Goal: Task Accomplishment & Management: Use online tool/utility

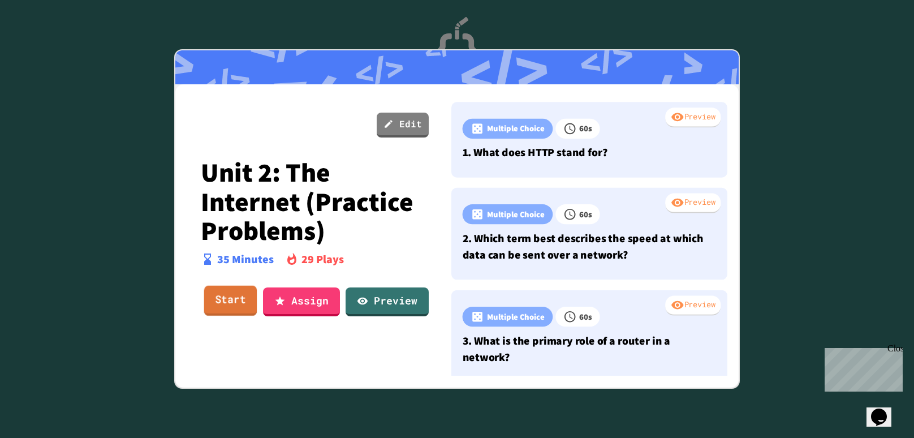
click at [239, 295] on link "Start" at bounding box center [230, 301] width 53 height 31
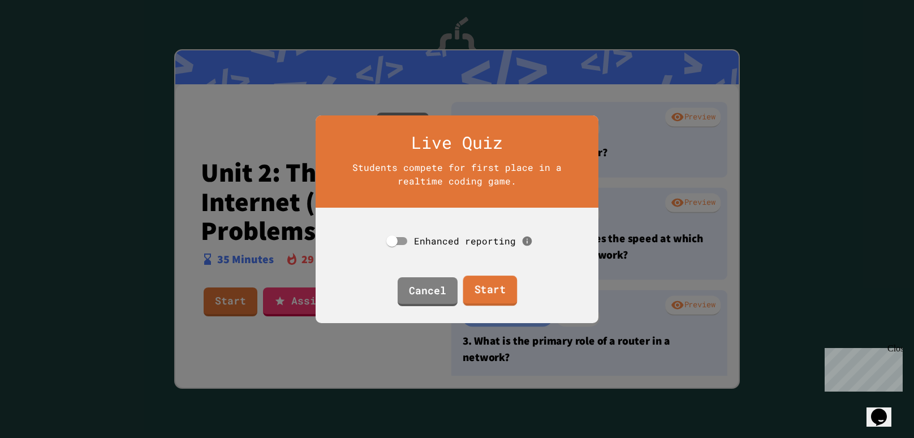
click at [480, 298] on link "Start" at bounding box center [490, 291] width 54 height 31
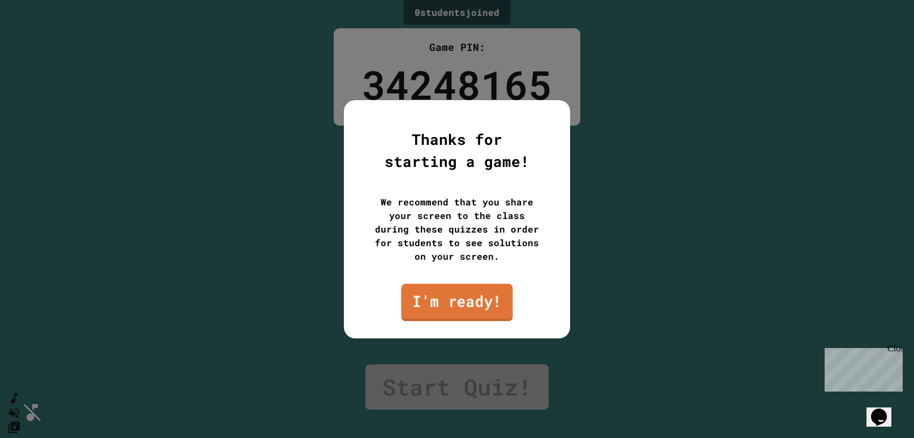
click at [480, 298] on link "I'm ready!" at bounding box center [456, 301] width 111 height 37
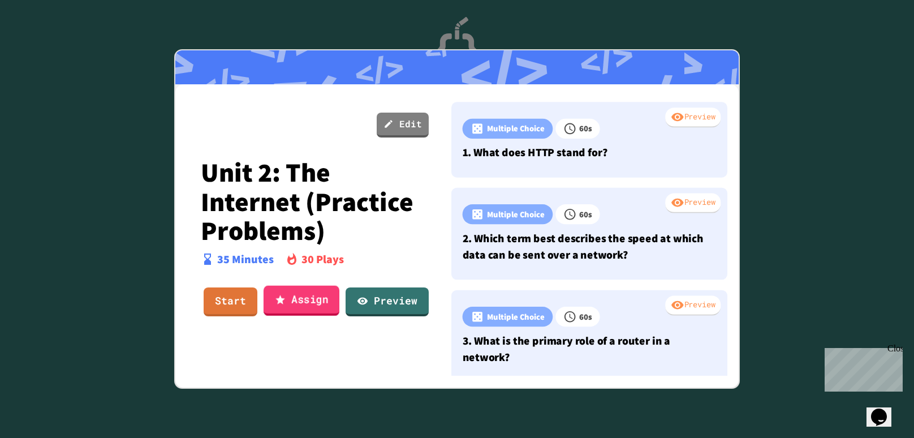
click at [291, 298] on link "Assign" at bounding box center [302, 301] width 76 height 31
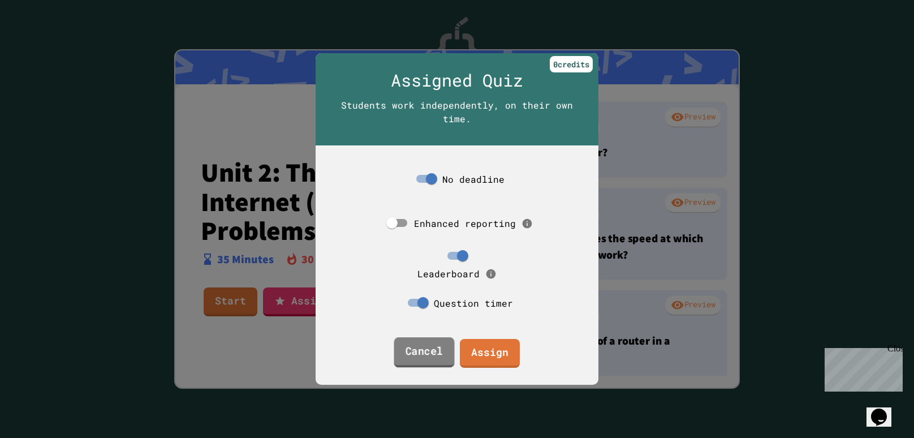
click at [433, 354] on link "Cancel" at bounding box center [424, 352] width 61 height 31
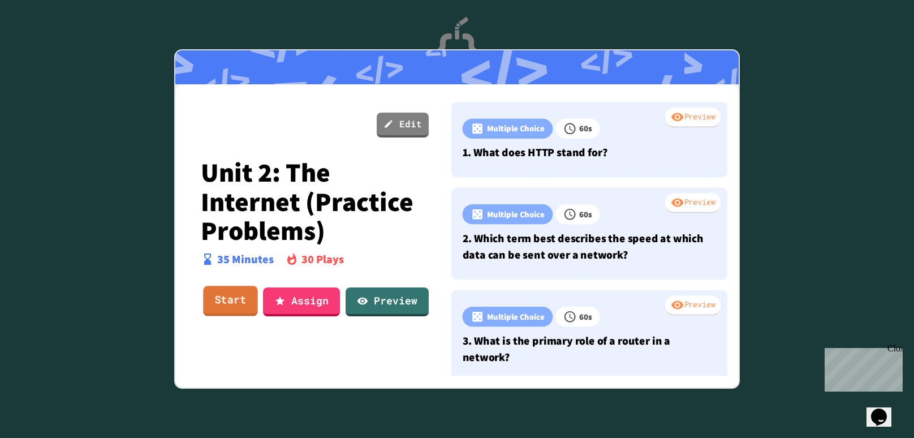
click at [231, 302] on link "Start" at bounding box center [230, 301] width 55 height 31
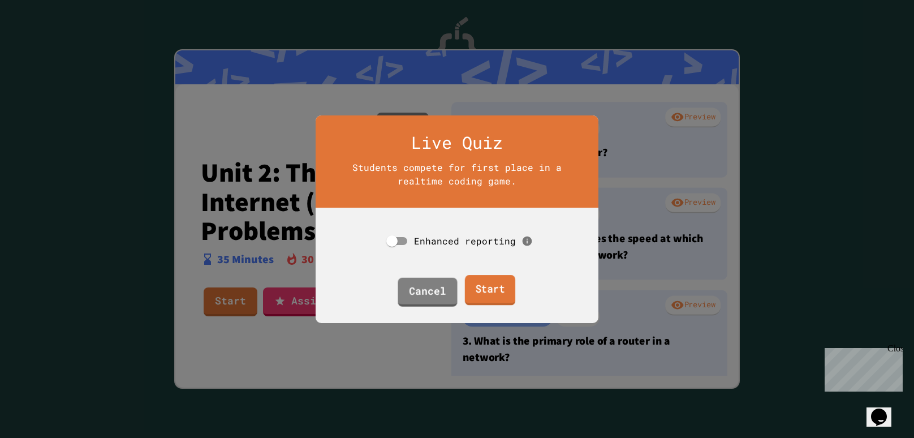
click at [501, 295] on link "Start" at bounding box center [490, 290] width 50 height 31
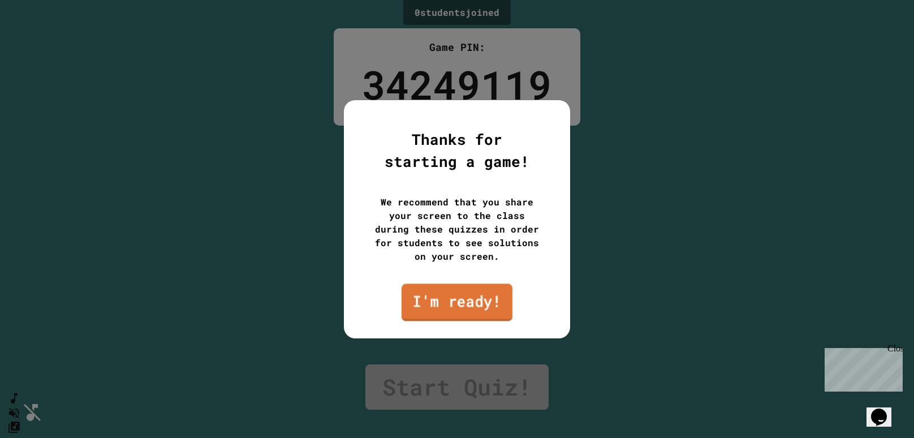
click at [452, 307] on link "I'm ready!" at bounding box center [457, 301] width 111 height 37
